Goal: Obtain resource: Download file/media

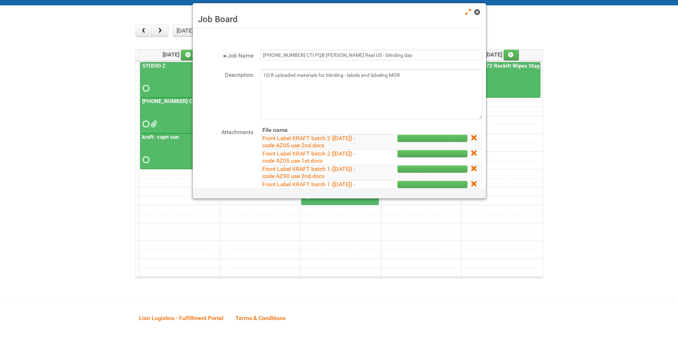
scroll to position [179, 0]
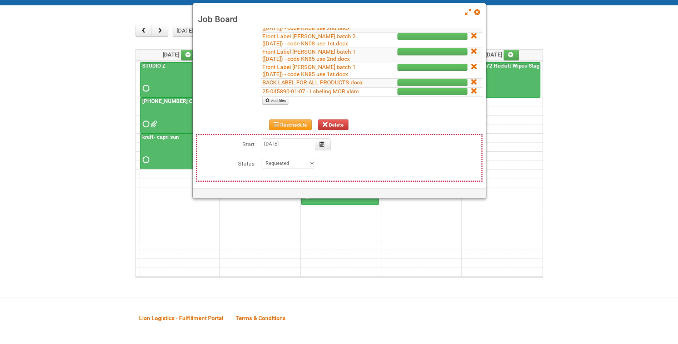
click at [475, 14] on span at bounding box center [476, 12] width 5 height 5
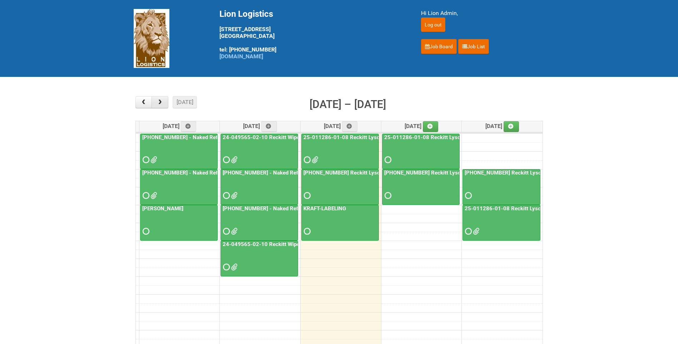
click at [158, 102] on span "button" at bounding box center [160, 102] width 7 height 6
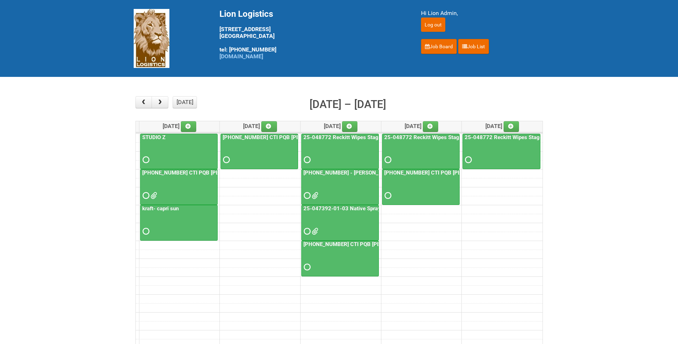
click at [354, 177] on div "[PHONE_NUMBER] - [PERSON_NAME] UFC CUT US" at bounding box center [340, 184] width 77 height 31
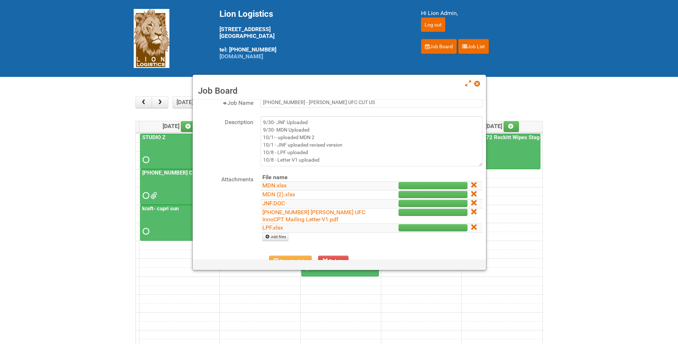
scroll to position [36, 0]
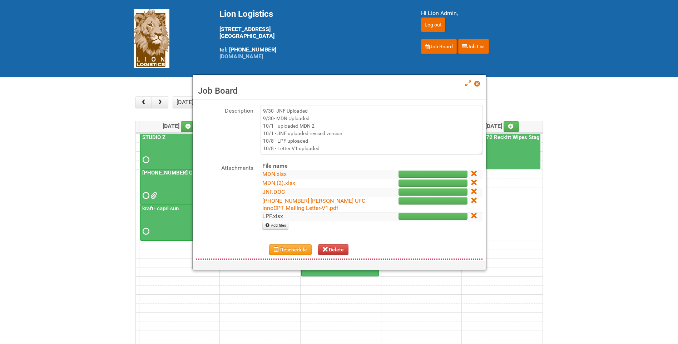
click at [278, 213] on link "LPF.xlsx" at bounding box center [272, 216] width 21 height 7
click at [309, 204] on link "[PHONE_NUMBER] [PERSON_NAME] UFC InnoCPT Mailing Letter-V1.pdf" at bounding box center [313, 204] width 103 height 14
click at [273, 217] on link "LPF.xlsx" at bounding box center [272, 216] width 21 height 7
click at [287, 201] on link "[PHONE_NUMBER] [PERSON_NAME] UFC InnoCPT Mailing Letter-V1.pdf" at bounding box center [313, 204] width 103 height 14
click at [479, 82] on span at bounding box center [476, 83] width 5 height 5
